Goal: Task Accomplishment & Management: Manage account settings

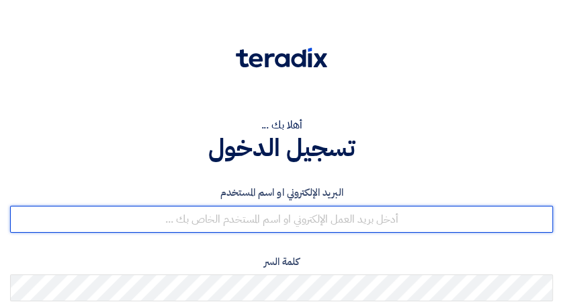
type input "[EMAIL_ADDRESS][PERSON_NAME][DOMAIN_NAME]"
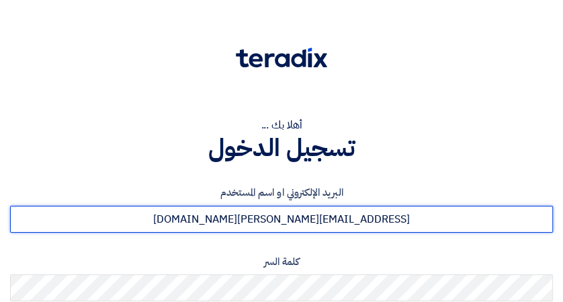
drag, startPoint x: 331, startPoint y: 223, endPoint x: 220, endPoint y: 228, distance: 111.0
click at [220, 228] on input "[EMAIL_ADDRESS][PERSON_NAME][DOMAIN_NAME]" at bounding box center [281, 219] width 543 height 27
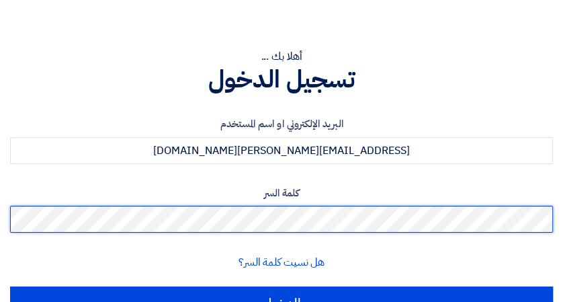
scroll to position [143, 0]
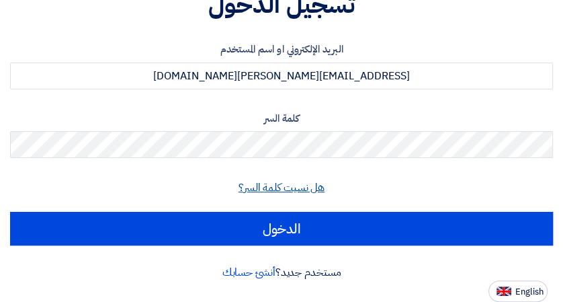
click at [283, 187] on link "هل نسيت كلمة السر؟" at bounding box center [281, 187] width 86 height 16
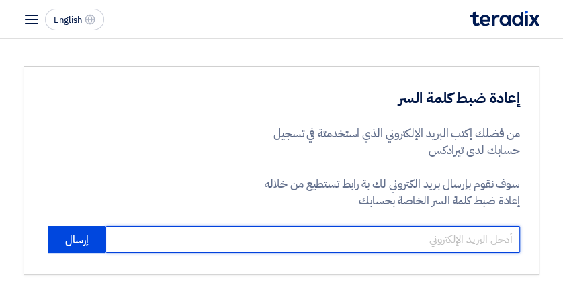
click at [282, 230] on input "email" at bounding box center [312, 239] width 415 height 27
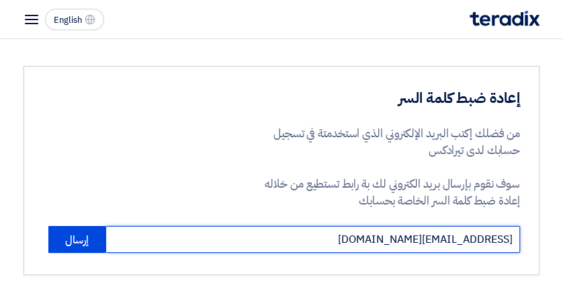
click at [375, 243] on input "[EMAIL_ADDRESS][DOMAIN_NAME]" at bounding box center [312, 239] width 415 height 27
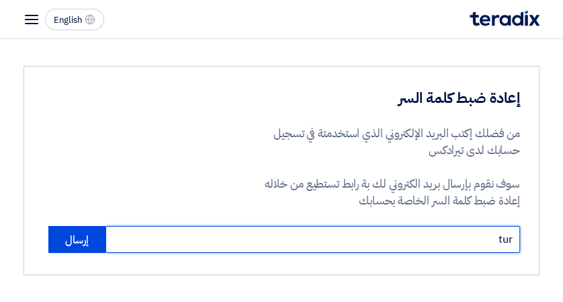
type input "[EMAIL_ADDRESS][PERSON_NAME][DOMAIN_NAME]"
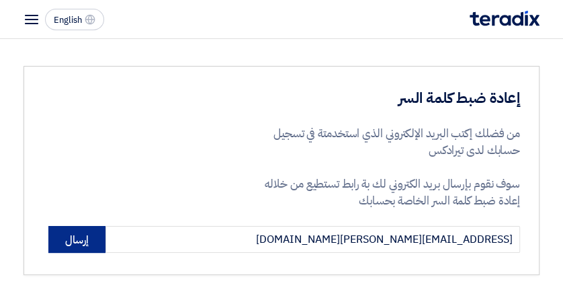
click at [89, 232] on button "إرسال" at bounding box center [76, 239] width 57 height 27
